Goal: Information Seeking & Learning: Check status

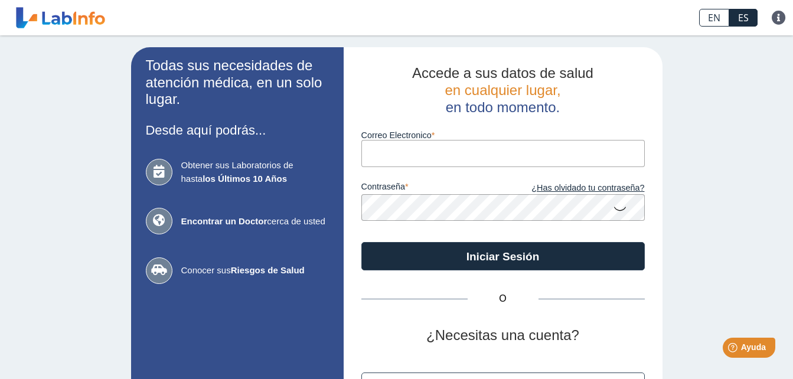
click at [384, 161] on input "Correo Electronico" at bounding box center [502, 153] width 283 height 27
type input "[DOMAIN_NAME][EMAIL_ADDRESS][DOMAIN_NAME]"
click at [699, 210] on div "Todas sus necesidades de atención médica, en un solo lugar. Desde aquí podrás..…" at bounding box center [396, 246] width 793 height 423
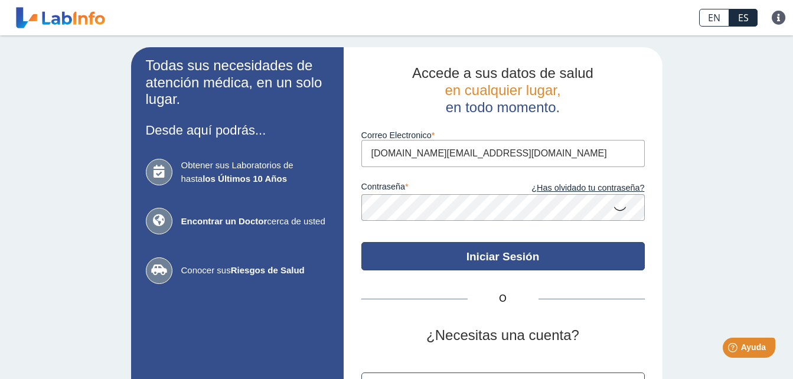
click at [489, 258] on button "Iniciar Sesión" at bounding box center [502, 256] width 283 height 28
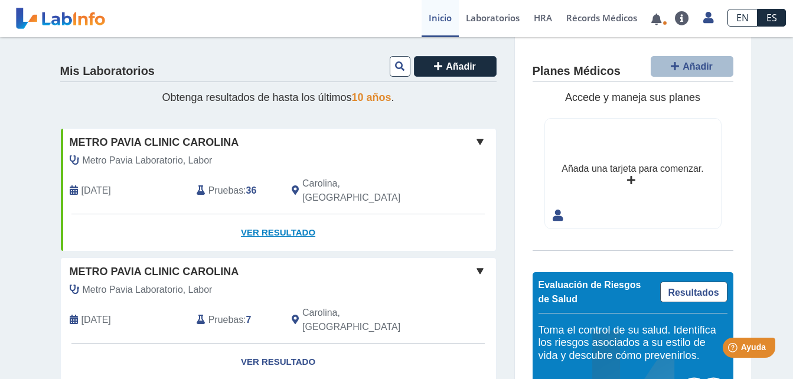
click at [257, 220] on link "Ver Resultado" at bounding box center [278, 232] width 435 height 37
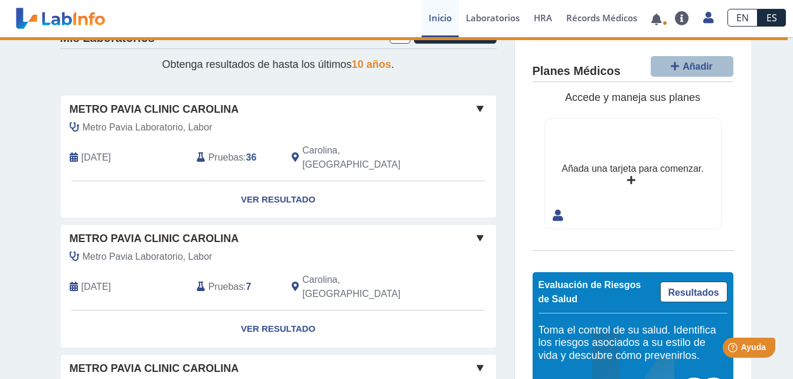
scroll to position [40, 0]
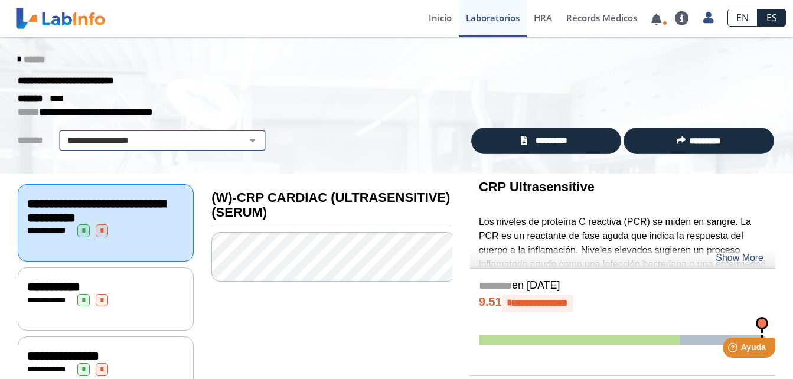
click at [244, 141] on select "**********" at bounding box center [163, 140] width 200 height 14
click at [327, 90] on div "**********" at bounding box center [396, 80] width 775 height 21
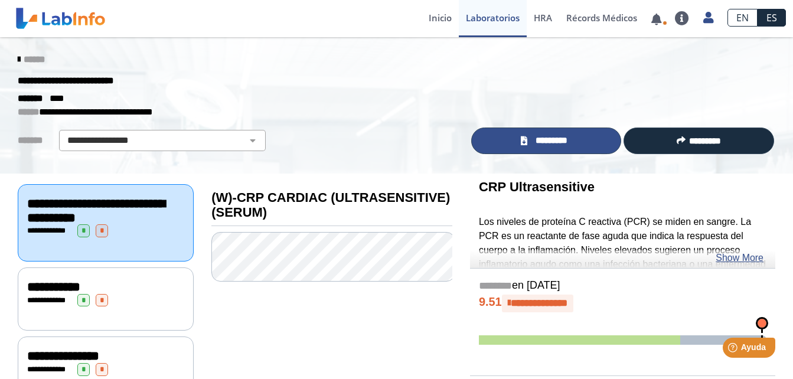
click at [555, 145] on span "*********" at bounding box center [551, 141] width 41 height 14
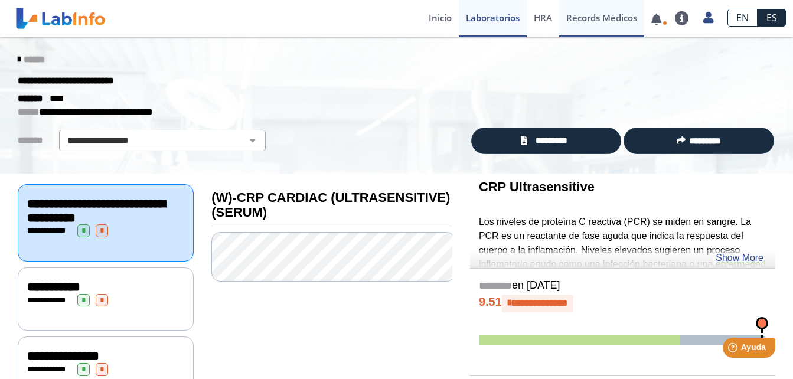
click at [599, 24] on link "Récords Médicos" at bounding box center [601, 18] width 85 height 37
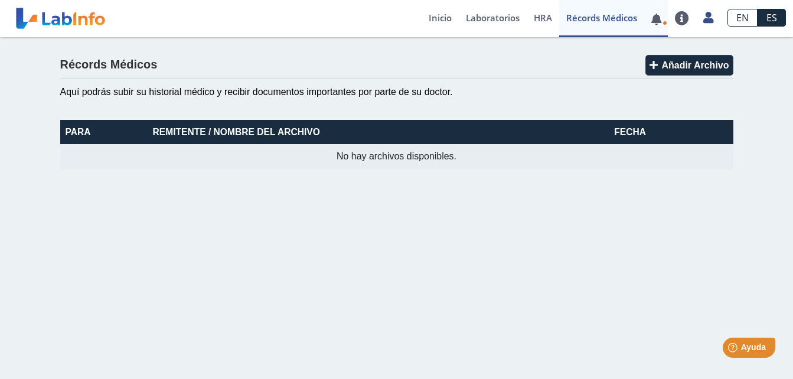
click at [658, 19] on link at bounding box center [656, 19] width 24 height 9
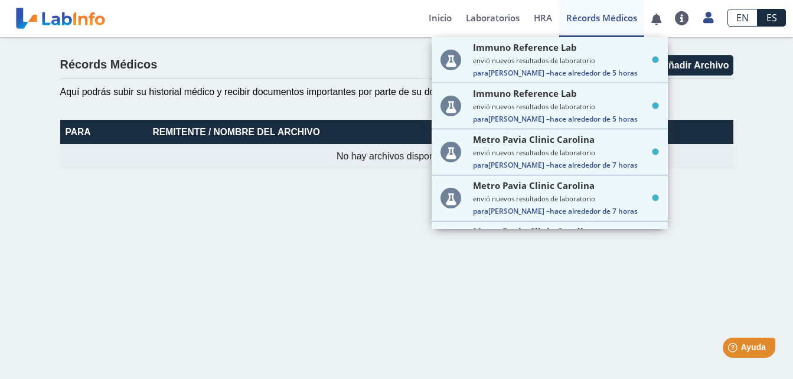
click at [305, 213] on main "Récords Médicos Añadir Archivo Aquí podrás subir su historial médico y recibir …" at bounding box center [396, 208] width 793 height 342
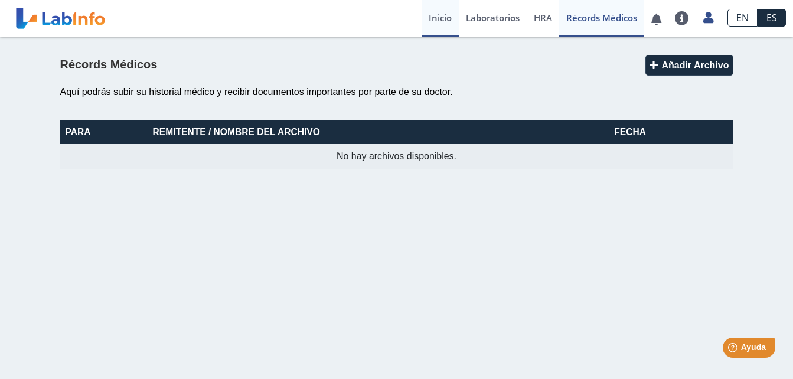
click at [433, 21] on link "Inicio" at bounding box center [440, 18] width 37 height 37
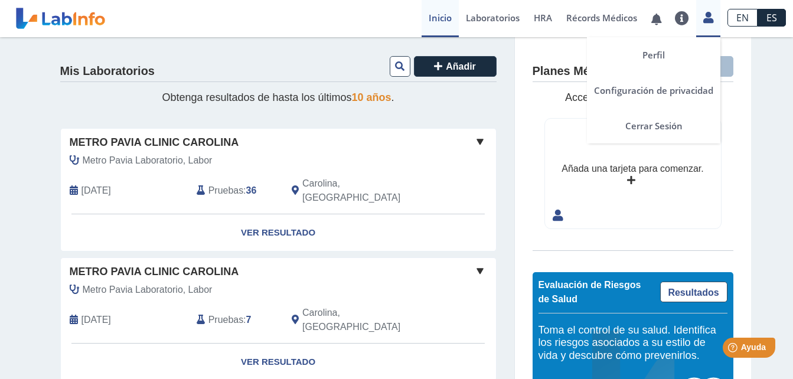
click at [709, 22] on icon at bounding box center [708, 17] width 10 height 9
click at [648, 126] on link "Cerrar Sesión" at bounding box center [653, 125] width 133 height 35
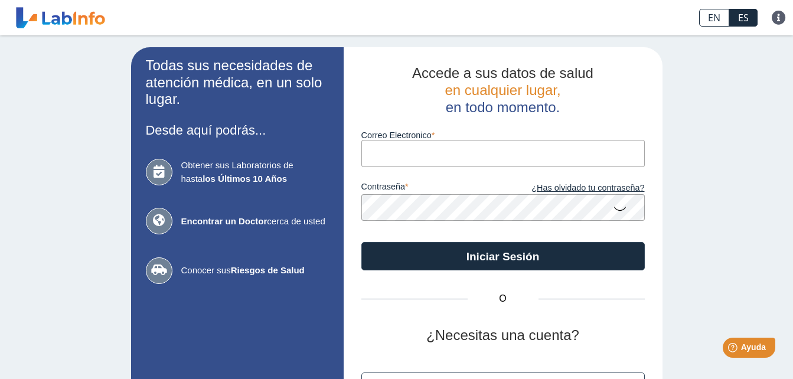
type input "[DOMAIN_NAME][EMAIL_ADDRESS][DOMAIN_NAME]"
